Goal: Communication & Community: Answer question/provide support

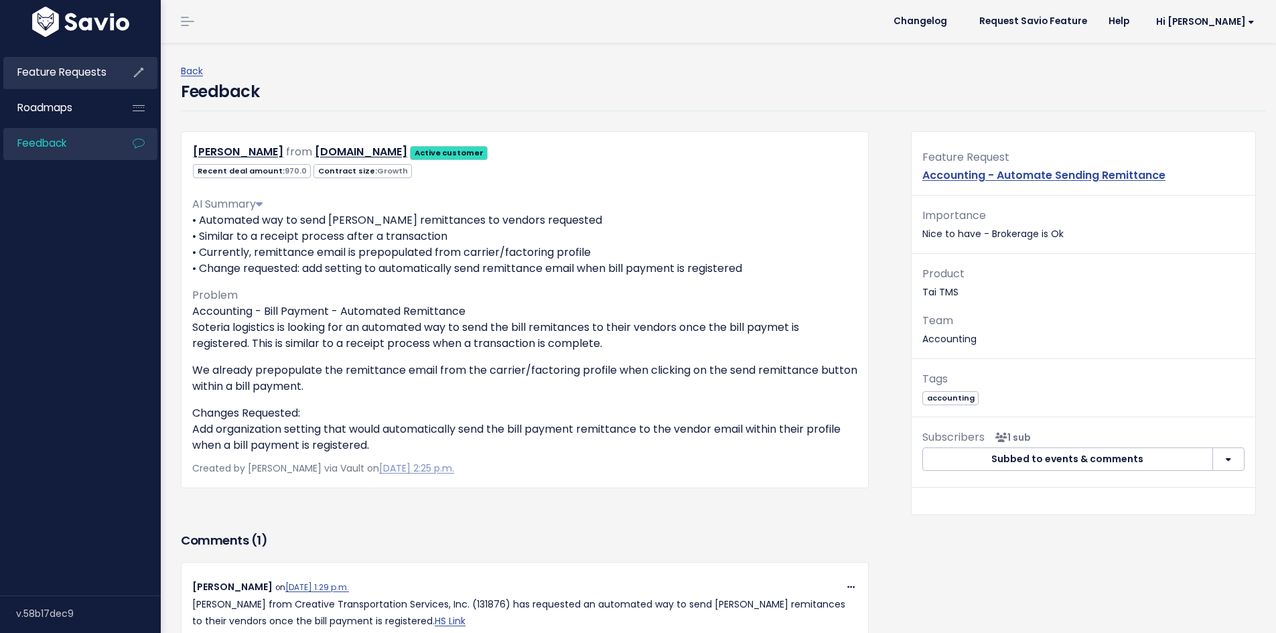
click at [84, 78] on span "Feature Requests" at bounding box center [61, 72] width 89 height 14
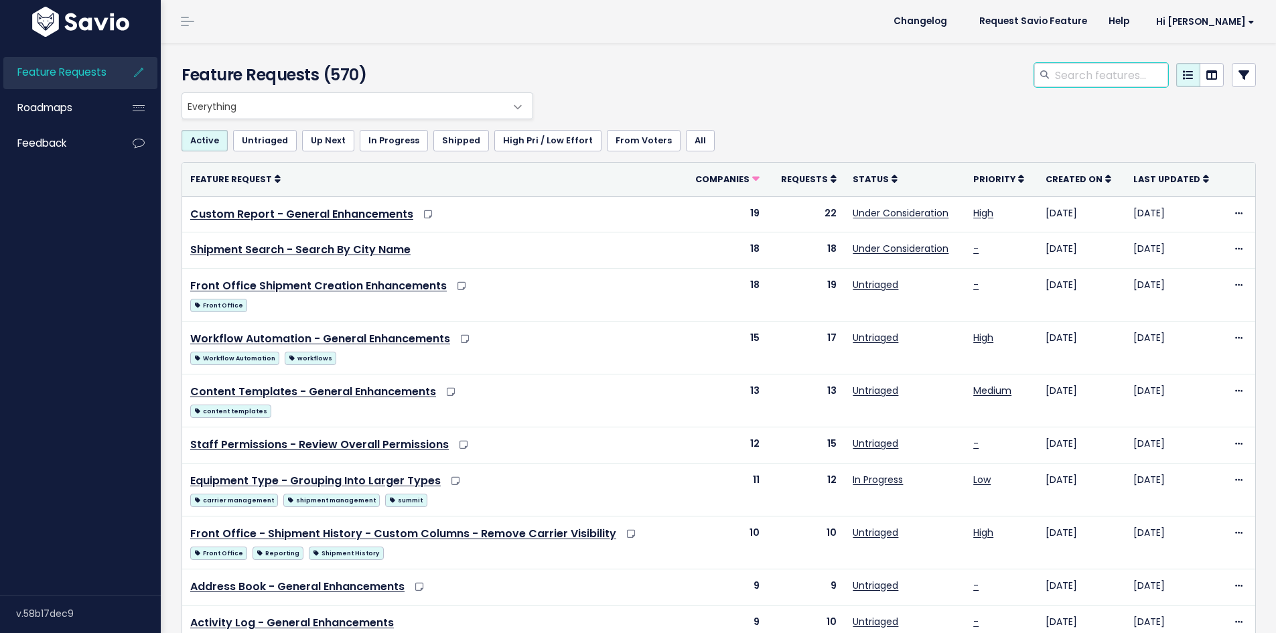
click at [1083, 76] on input "search" at bounding box center [1111, 75] width 115 height 24
type input "worklofw automation"
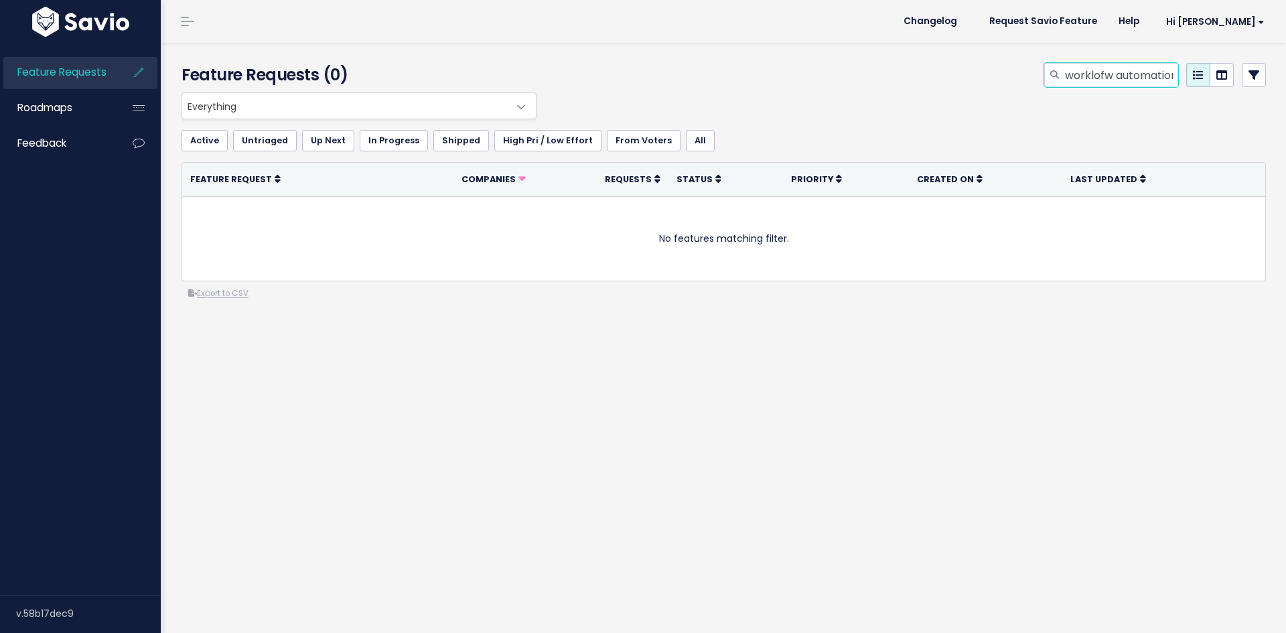
click at [1095, 78] on input "worklofw automation" at bounding box center [1121, 75] width 115 height 24
type input "workflow automation"
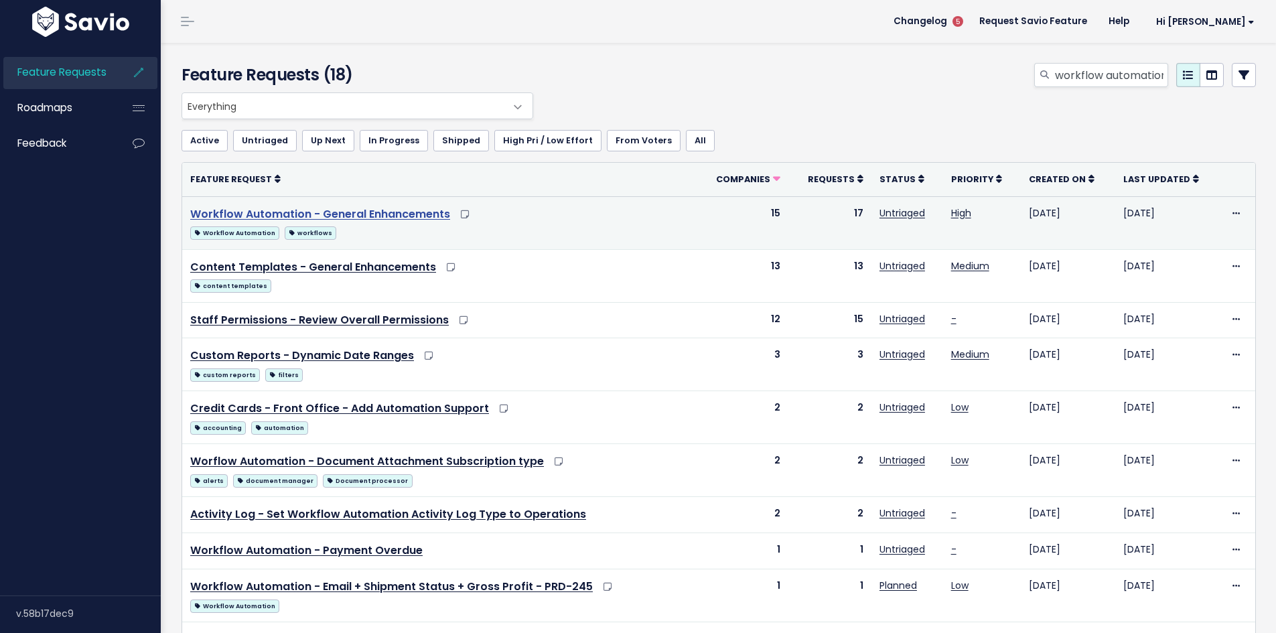
click at [388, 212] on link "Workflow Automation - General Enhancements" at bounding box center [320, 213] width 260 height 15
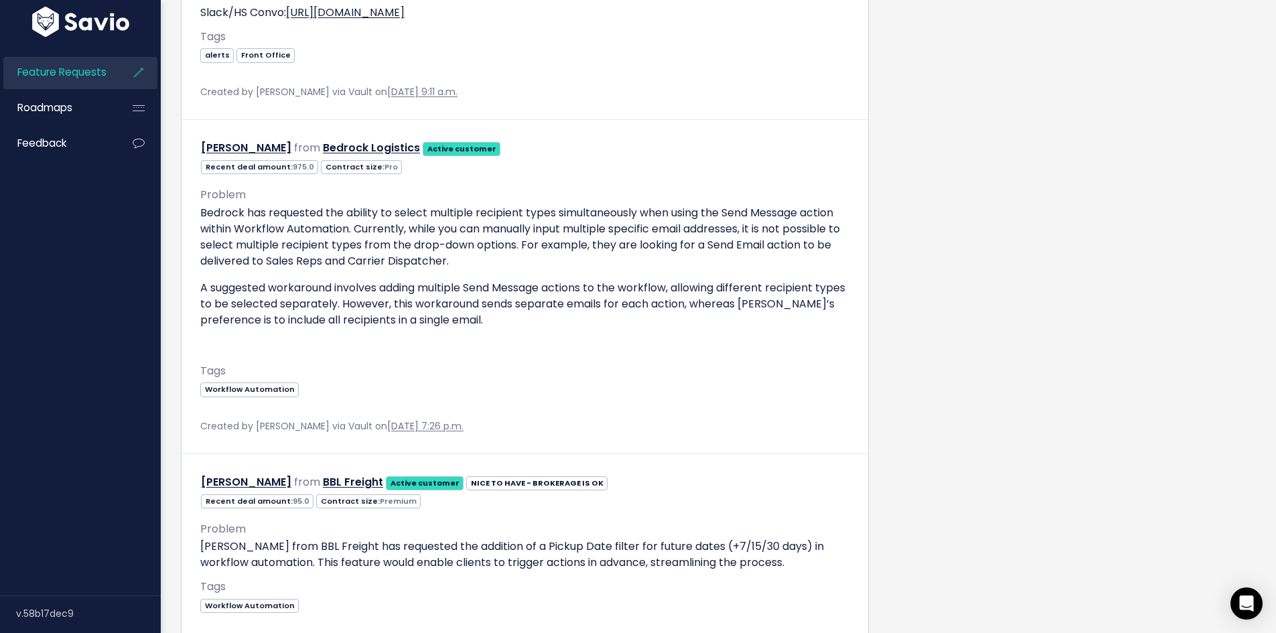
scroll to position [4560, 0]
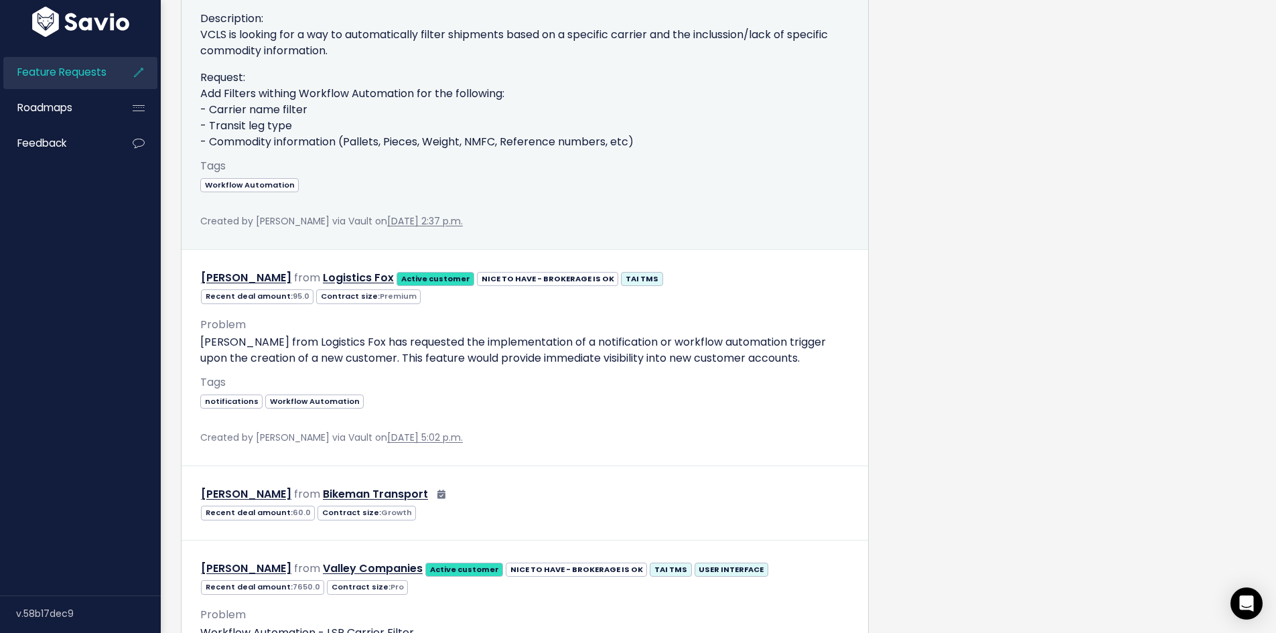
click at [477, 150] on div "Workflow Automation-Carrier and commodity filters Description: VCLS is looking …" at bounding box center [524, 67] width 649 height 166
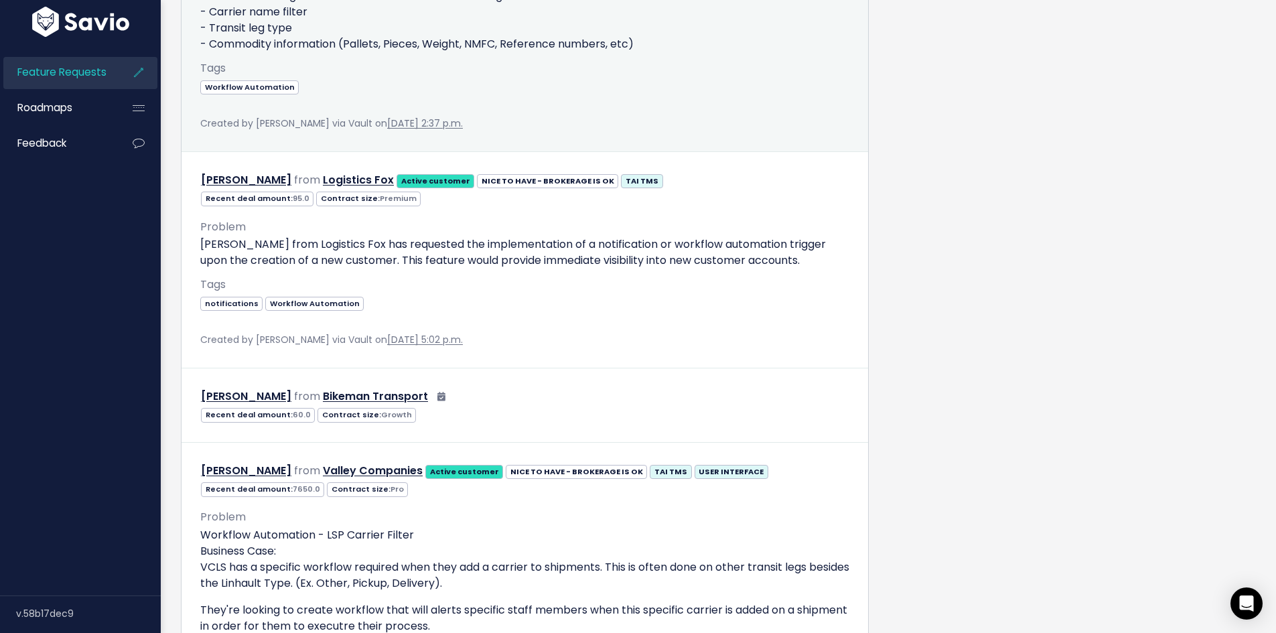
scroll to position [4694, 0]
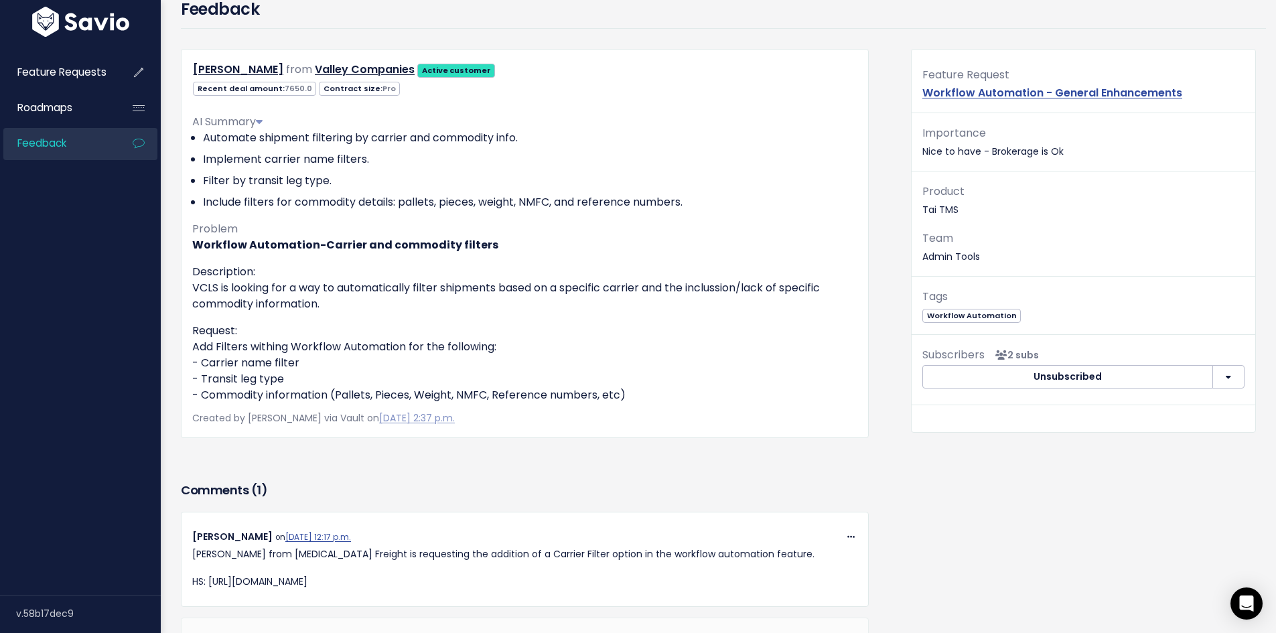
scroll to position [245, 0]
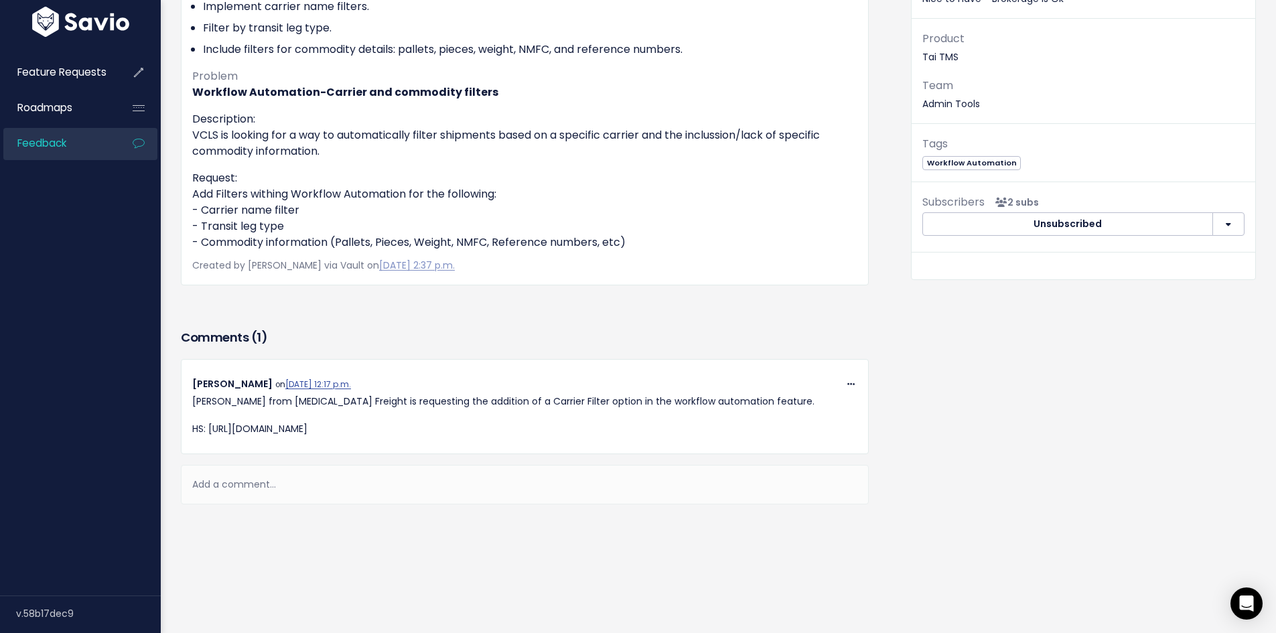
drag, startPoint x: 272, startPoint y: 470, endPoint x: 279, endPoint y: 474, distance: 8.1
click at [271, 470] on div "Add a comment..." at bounding box center [525, 485] width 688 height 40
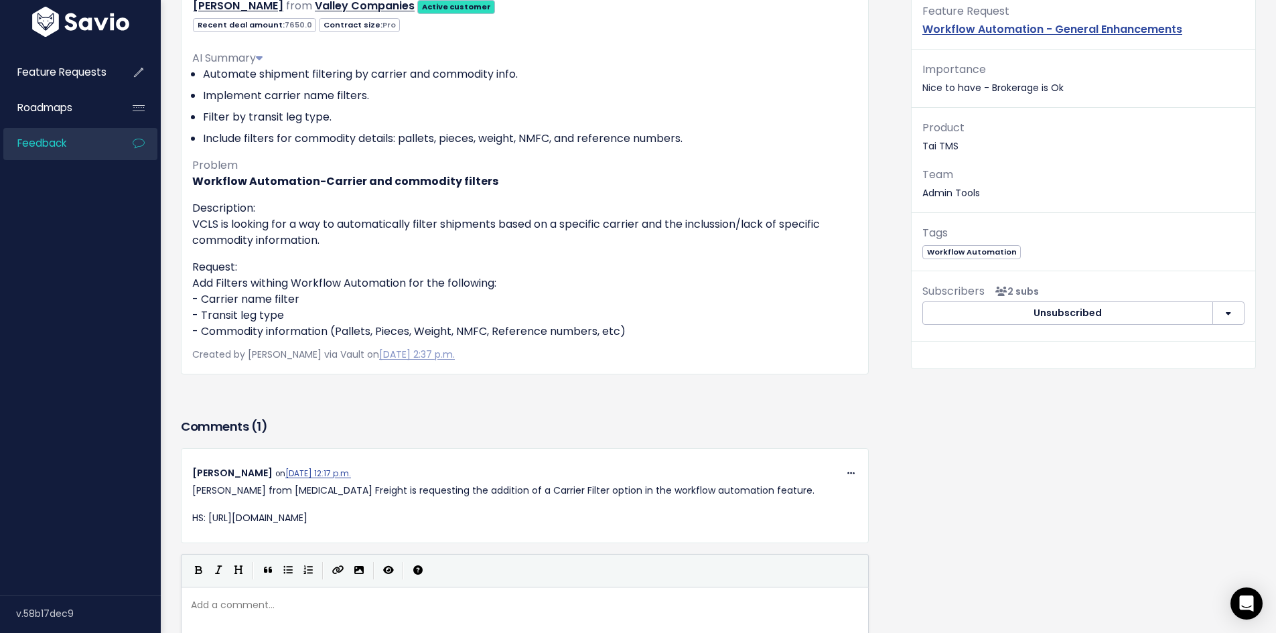
scroll to position [345, 0]
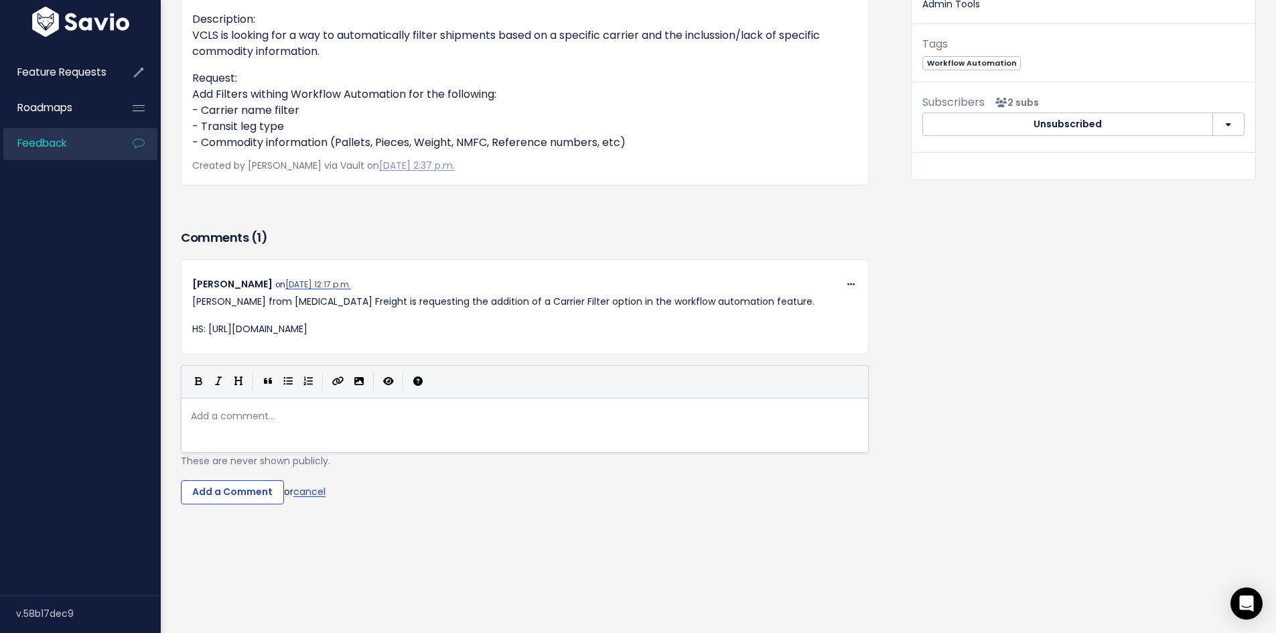
click at [324, 413] on pre "​" at bounding box center [529, 416] width 683 height 17
paste textarea "Automation"
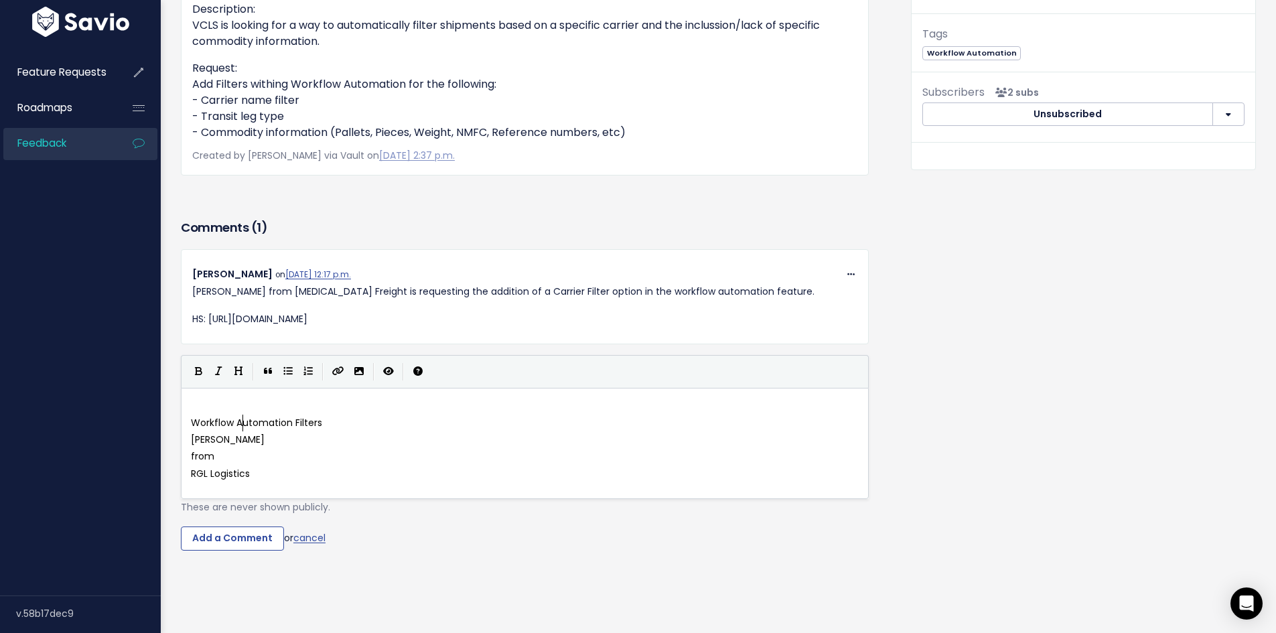
click at [241, 424] on span "Workflow Automation Filters" at bounding box center [256, 422] width 131 height 13
type textarea "Workflow Automation Filters"
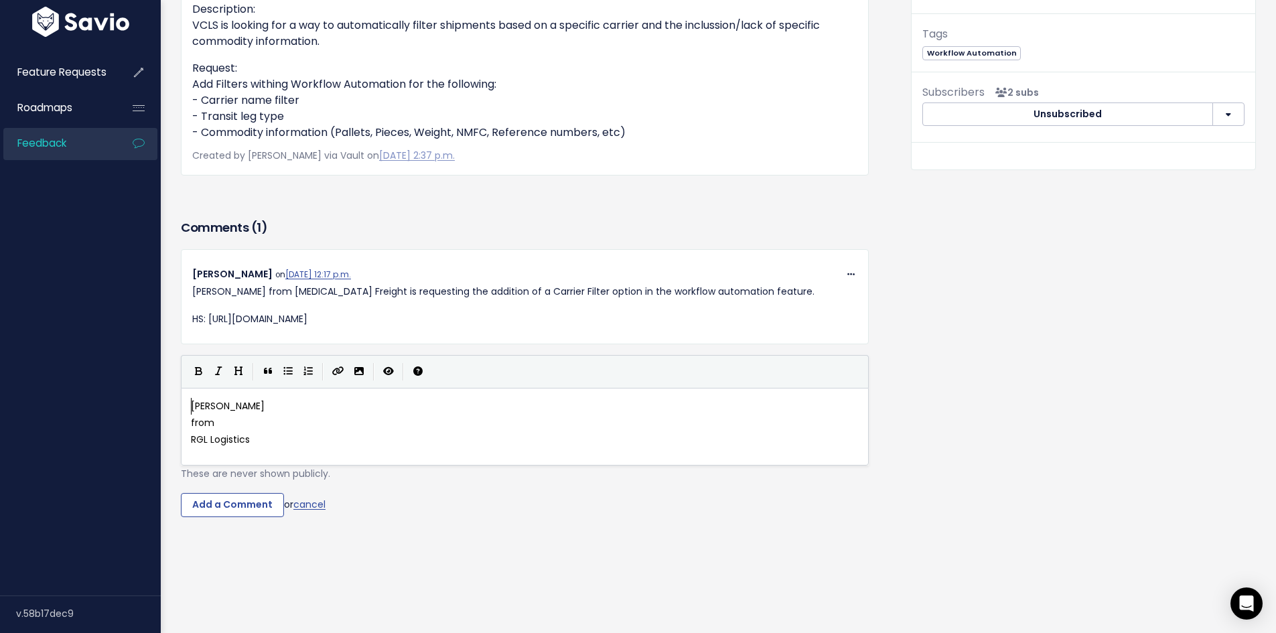
click at [188, 423] on pre "from" at bounding box center [529, 423] width 683 height 17
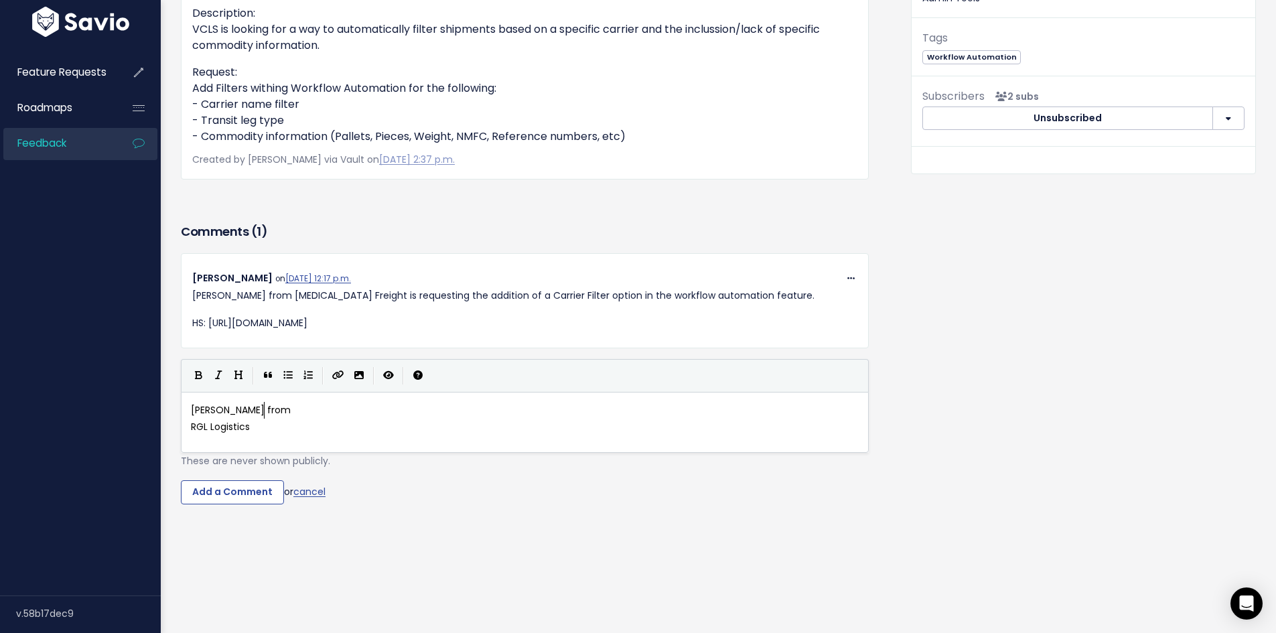
scroll to position [5, 2]
click at [188, 423] on pre "RGL Logistics" at bounding box center [529, 427] width 683 height 17
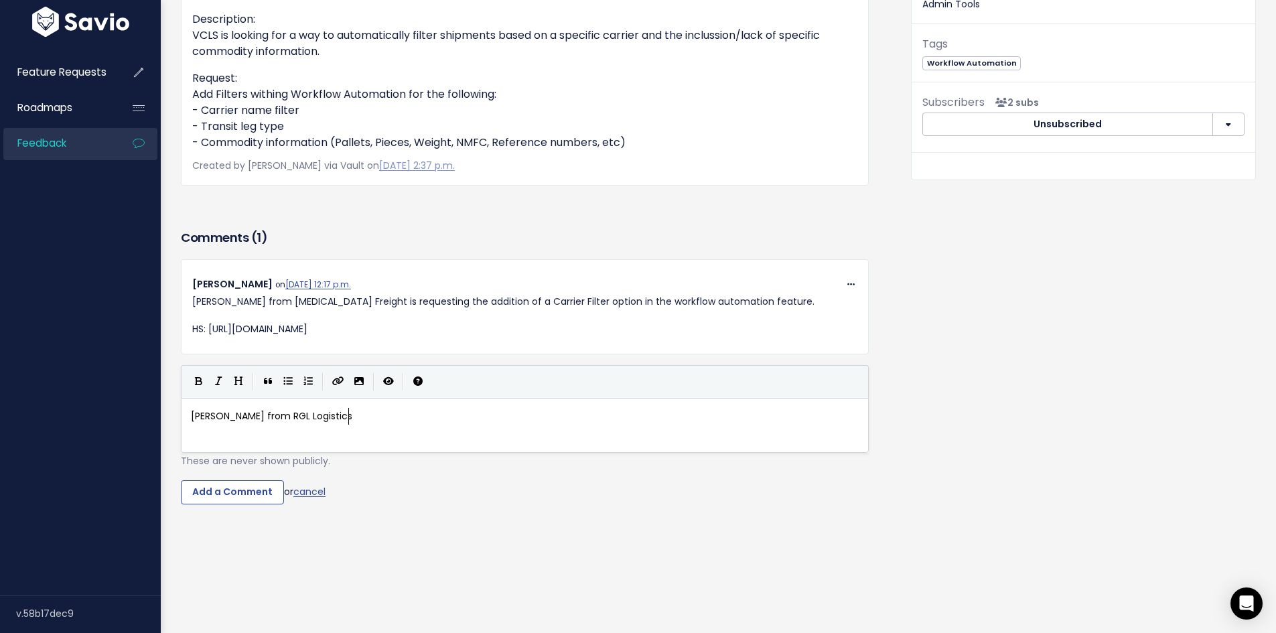
click at [383, 408] on pre "Justin Raduenz from RGL Logistics" at bounding box center [529, 416] width 683 height 17
type textarea "is requesting the ability to filter by carrier naem"
type textarea "me (LSP Carrier profile) in the WFA"
click at [340, 376] on icon "Create Link" at bounding box center [338, 380] width 12 height 9
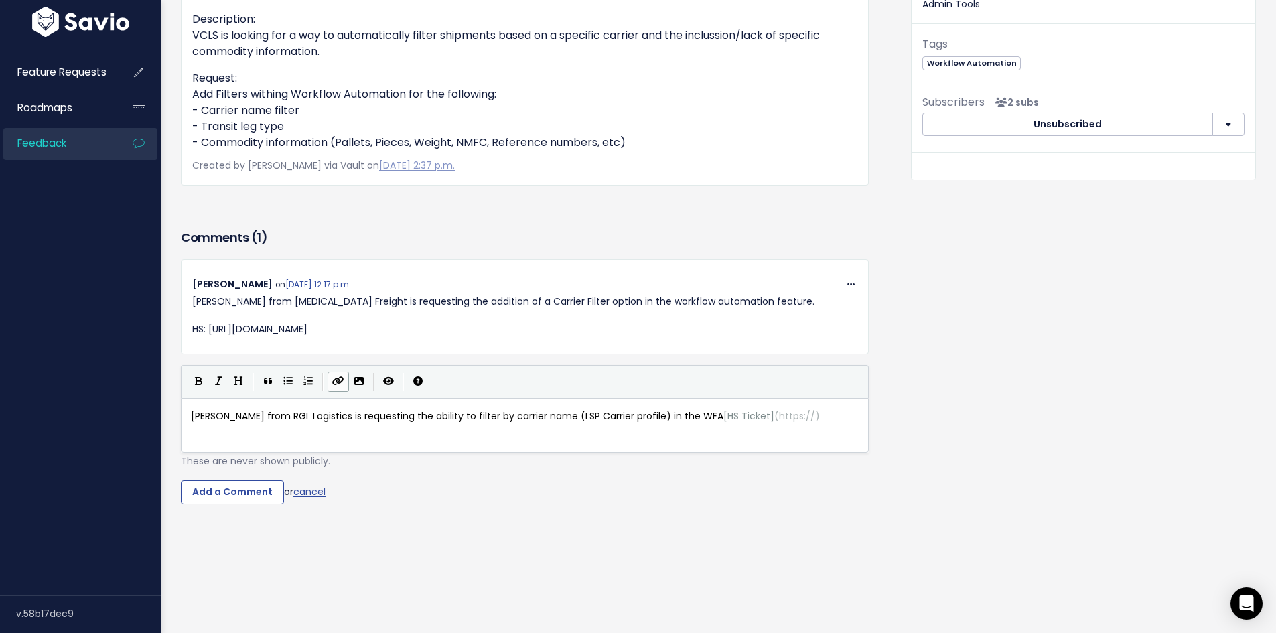
scroll to position [5, 42]
type textarea "HS Ticket"
click at [774, 409] on span "(" at bounding box center [776, 415] width 5 height 13
type textarea "(https:"
drag, startPoint x: 770, startPoint y: 405, endPoint x: 798, endPoint y: 407, distance: 27.5
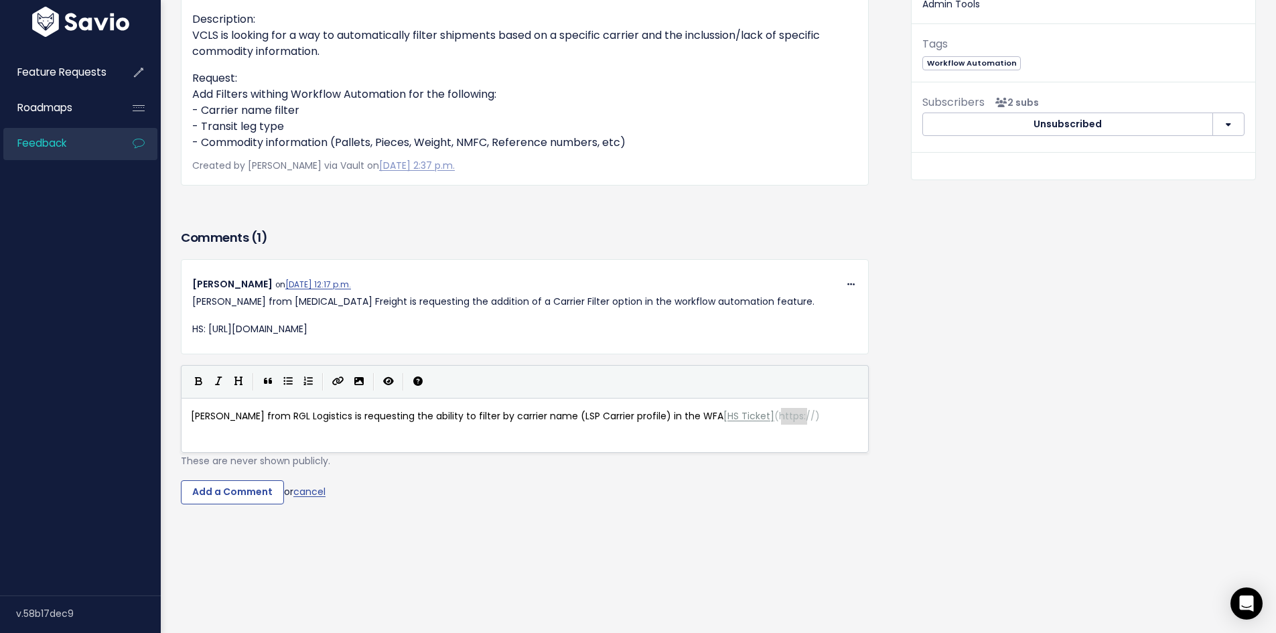
type textarea "https://"
drag, startPoint x: 807, startPoint y: 404, endPoint x: 772, endPoint y: 406, distance: 35.6
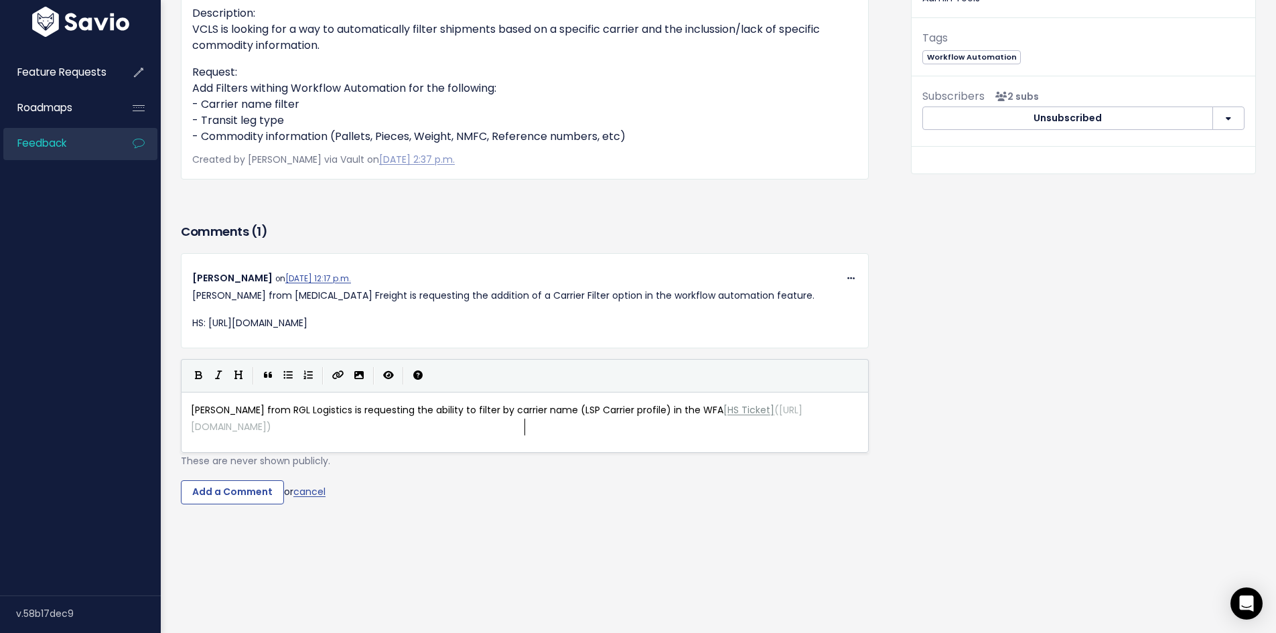
scroll to position [361, 0]
click at [224, 482] on input "Add a Comment" at bounding box center [232, 492] width 103 height 24
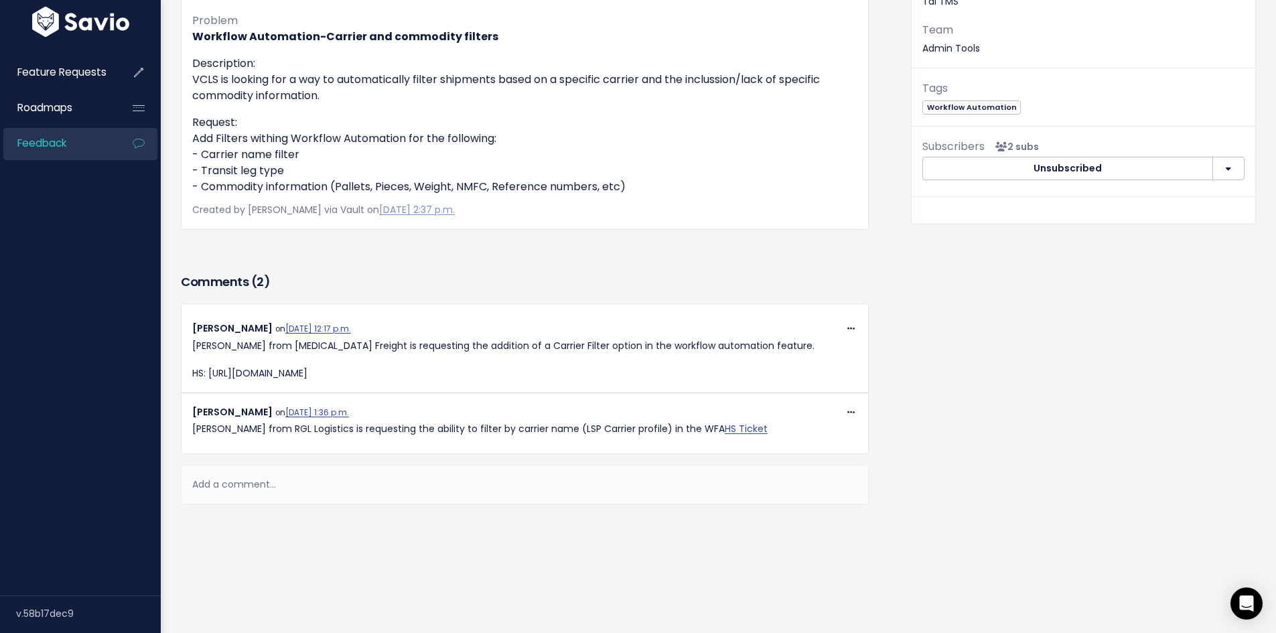
scroll to position [301, 0]
